Goal: Find specific page/section: Find specific page/section

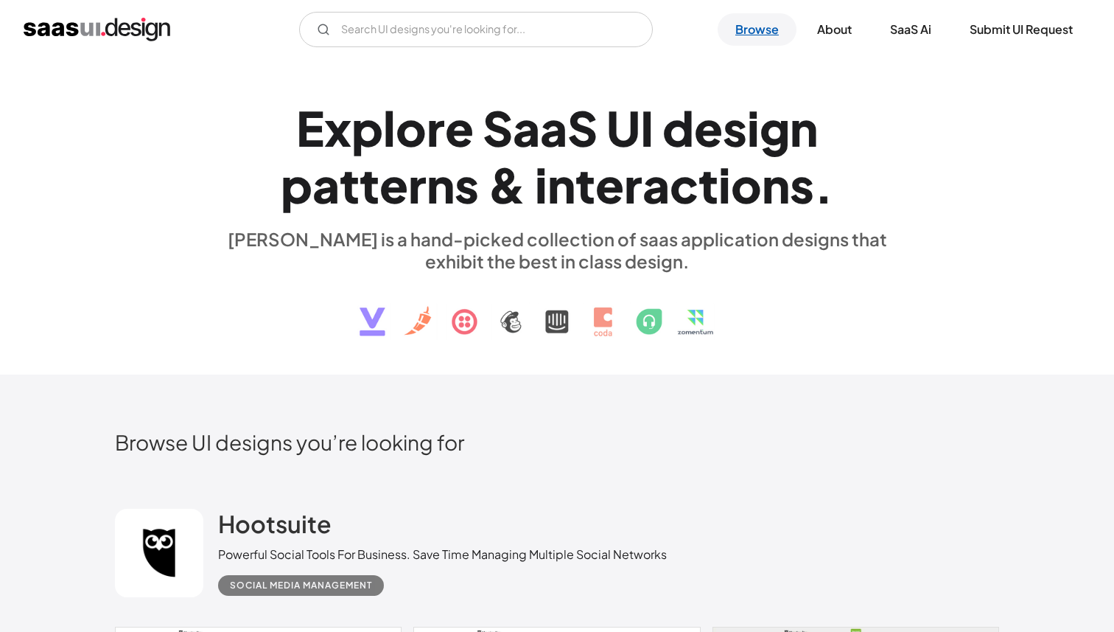
click at [749, 35] on link "Browse" at bounding box center [757, 29] width 79 height 32
click at [144, 30] on img "home" at bounding box center [97, 30] width 147 height 24
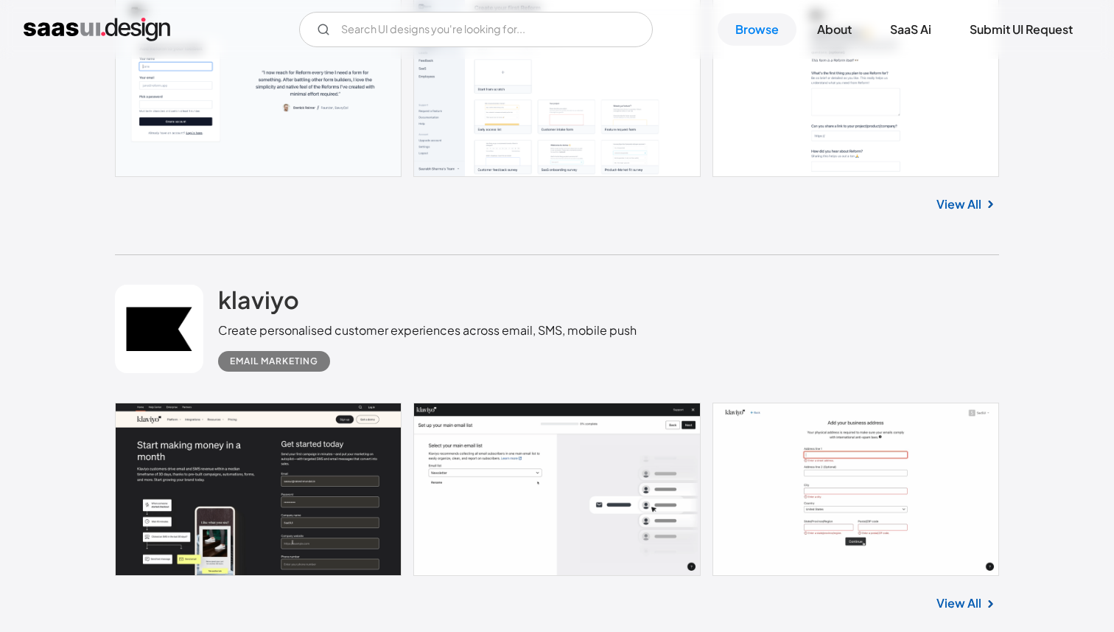
scroll to position [2188, 0]
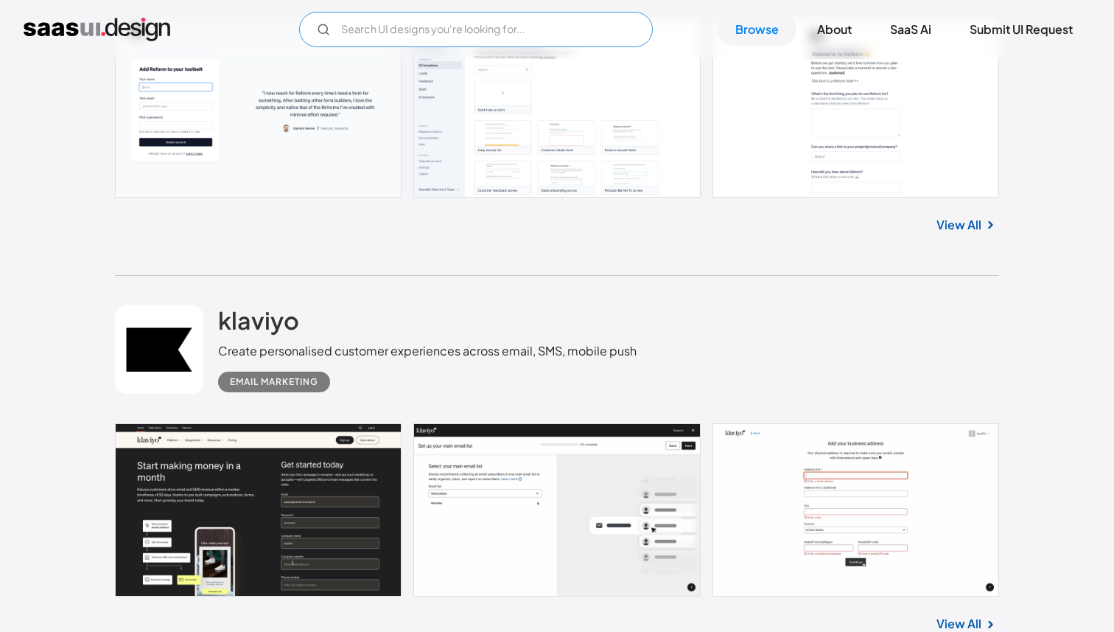
click at [455, 29] on input "Email Form" at bounding box center [476, 29] width 354 height 35
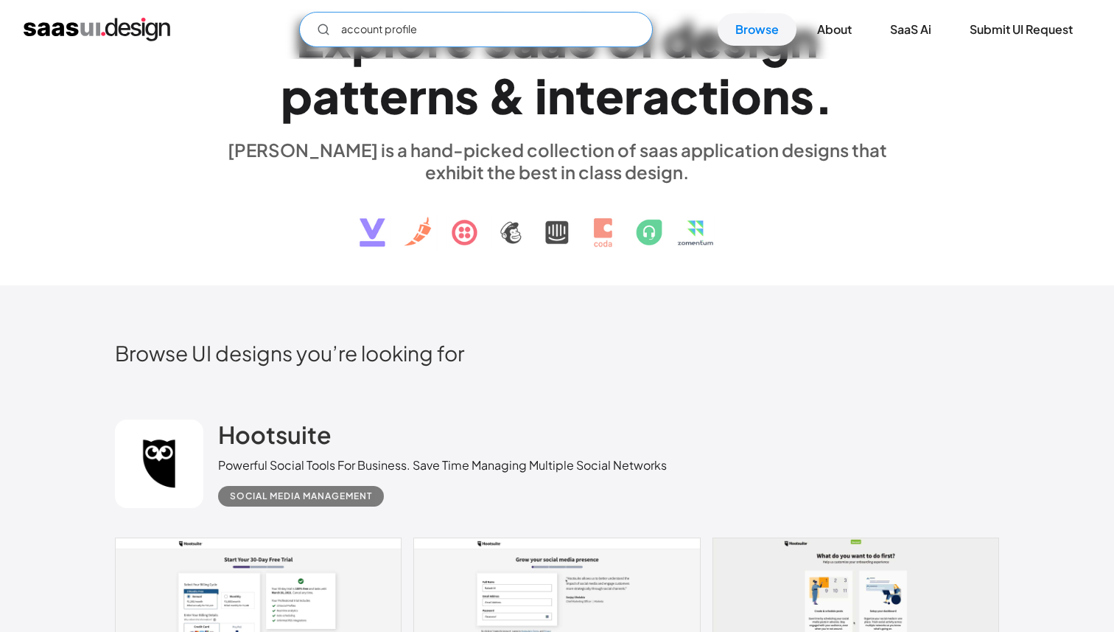
scroll to position [0, 0]
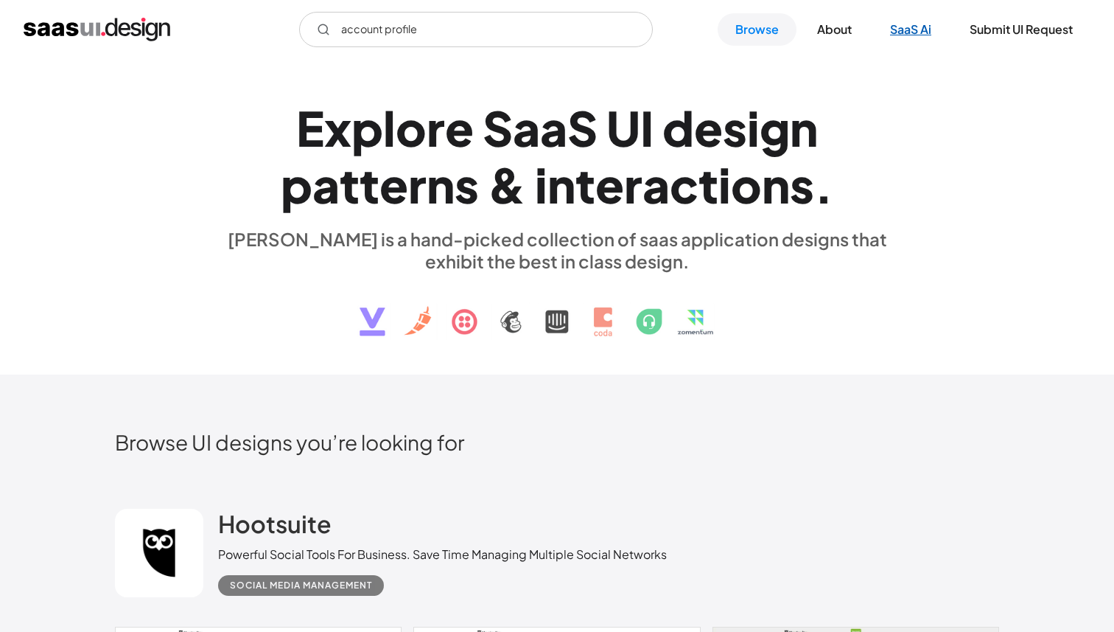
click at [920, 20] on link "SaaS Ai" at bounding box center [911, 29] width 77 height 32
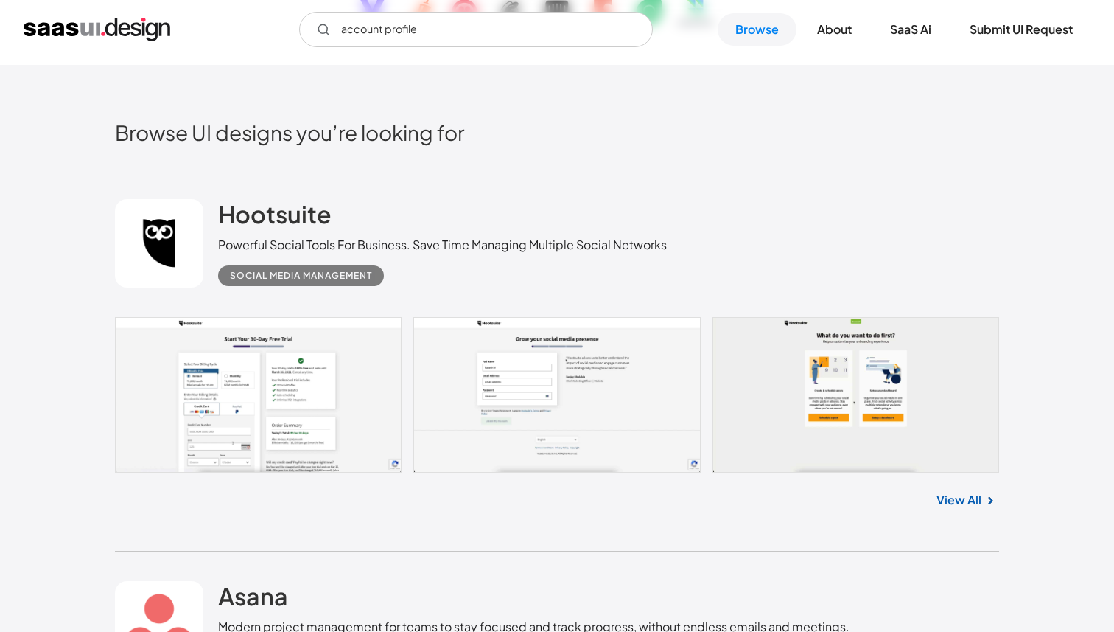
scroll to position [325, 0]
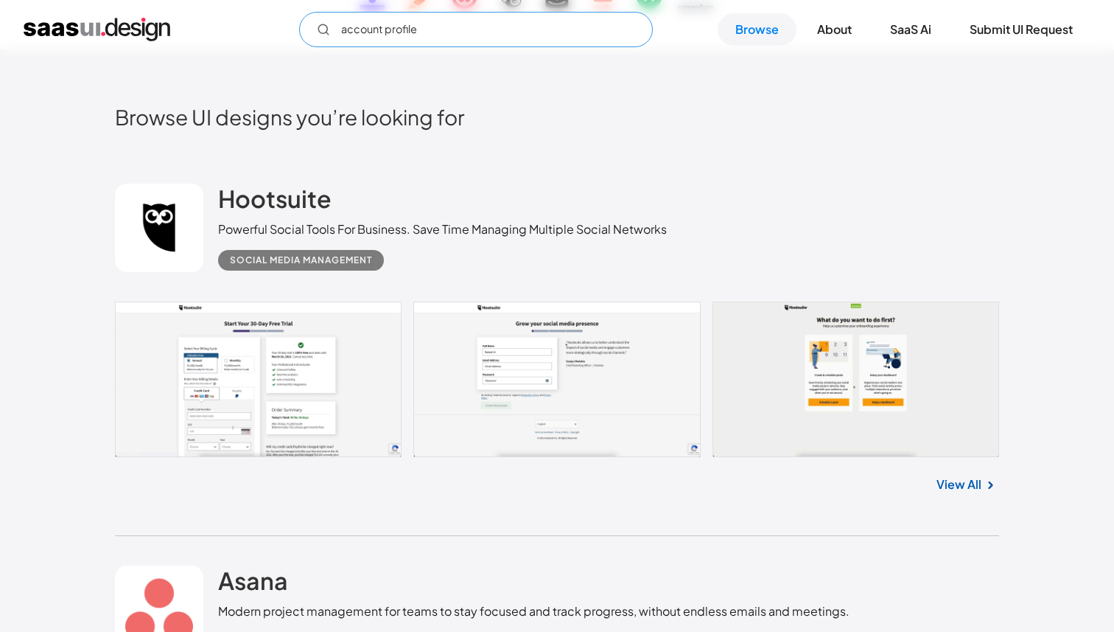
click at [514, 39] on input "account profile" at bounding box center [476, 29] width 354 height 35
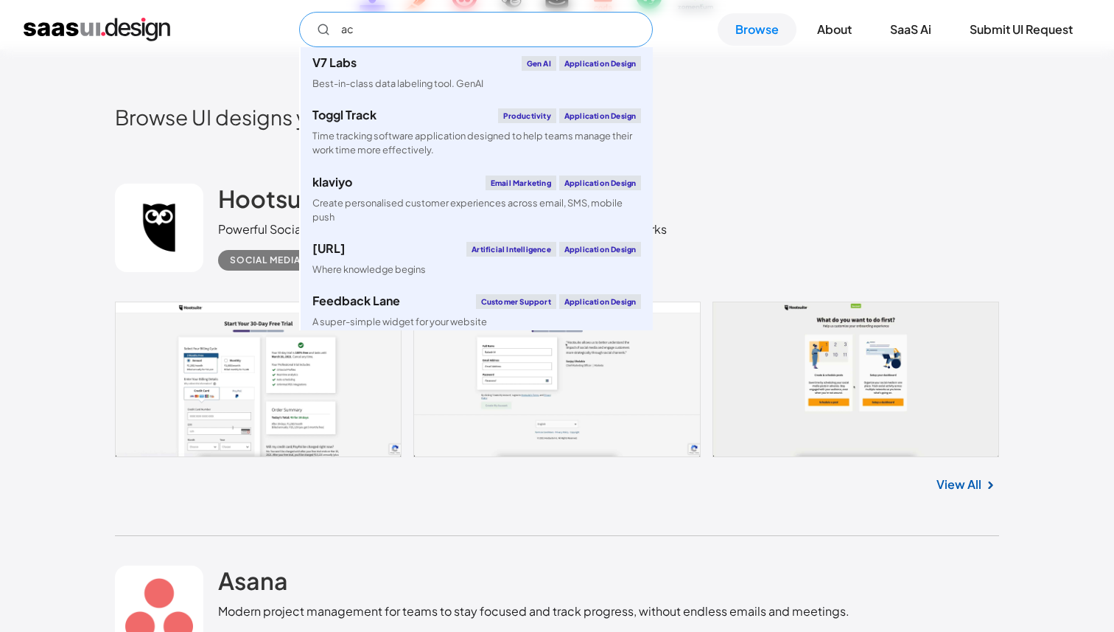
type input "acc"
